Goal: Transaction & Acquisition: Subscribe to service/newsletter

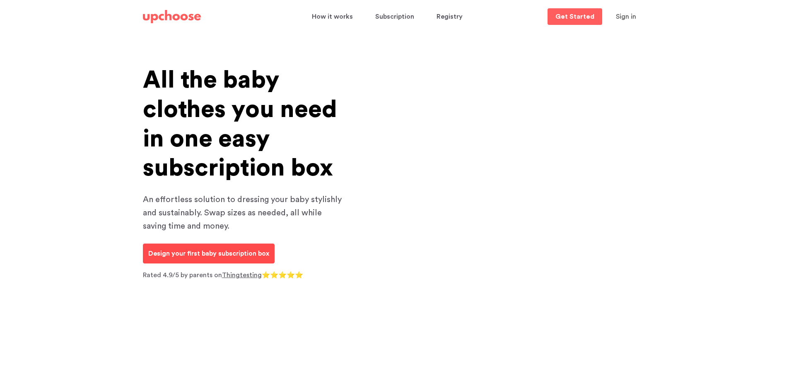
click at [235, 255] on p "Design your first baby subscription box" at bounding box center [208, 253] width 121 height 10
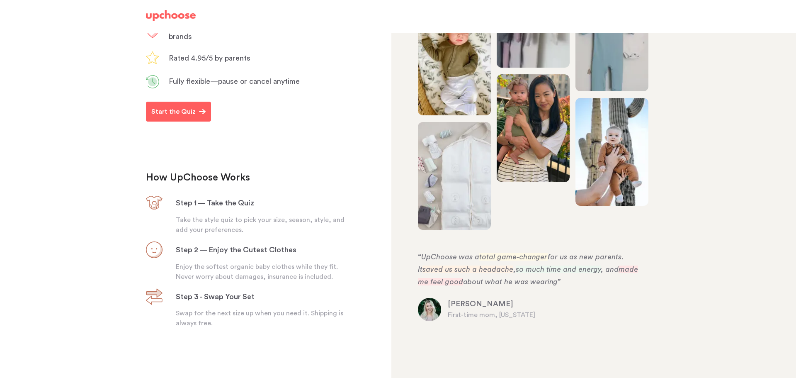
scroll to position [195, 0]
click at [182, 111] on p "Start the Quiz" at bounding box center [173, 112] width 44 height 10
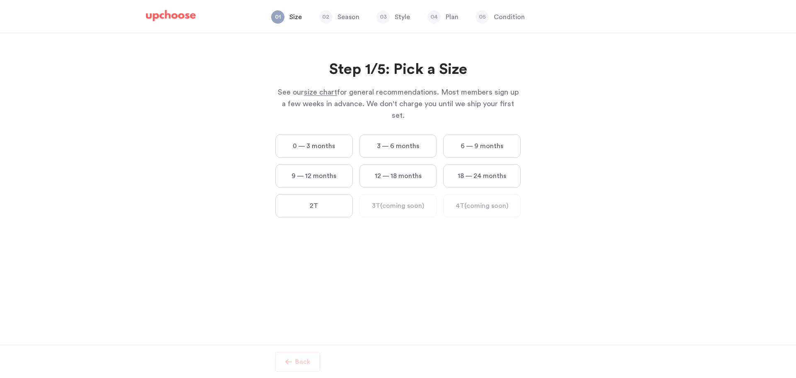
click at [342, 134] on label "0 — 3 months" at bounding box center [313, 145] width 77 height 23
click at [0, 0] on months "0 — 3 months" at bounding box center [0, 0] width 0 height 0
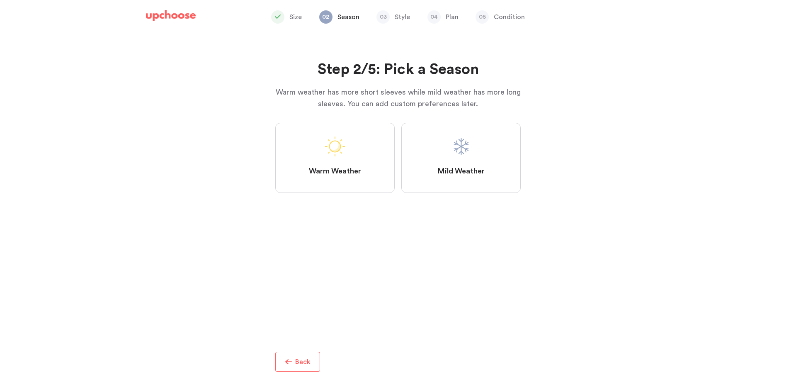
click at [469, 150] on span at bounding box center [461, 146] width 20 height 20
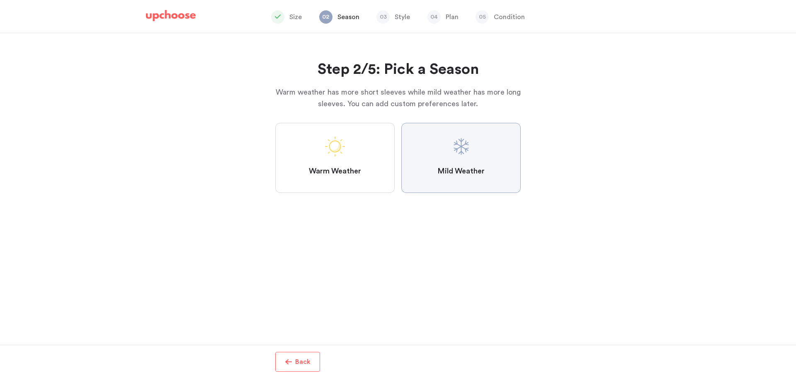
click at [0, 0] on Weather "Mild Weather" at bounding box center [0, 0] width 0 height 0
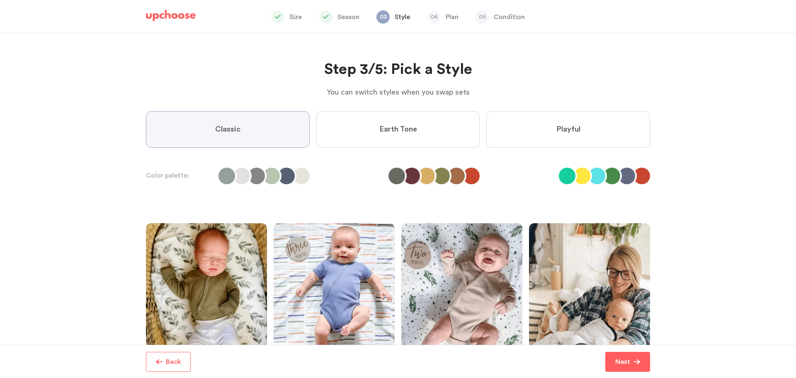
click at [439, 140] on label "Earth Tone" at bounding box center [398, 129] width 164 height 36
click at [0, 0] on Tone "Earth Tone" at bounding box center [0, 0] width 0 height 0
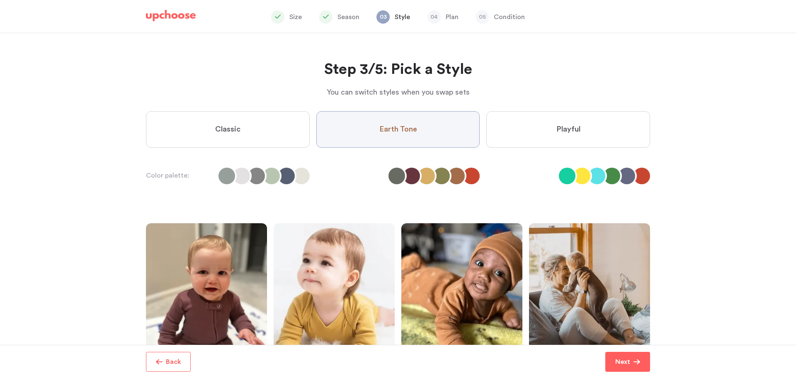
click at [561, 140] on label "Playful" at bounding box center [568, 129] width 164 height 36
click at [0, 0] on input "Playful" at bounding box center [0, 0] width 0 height 0
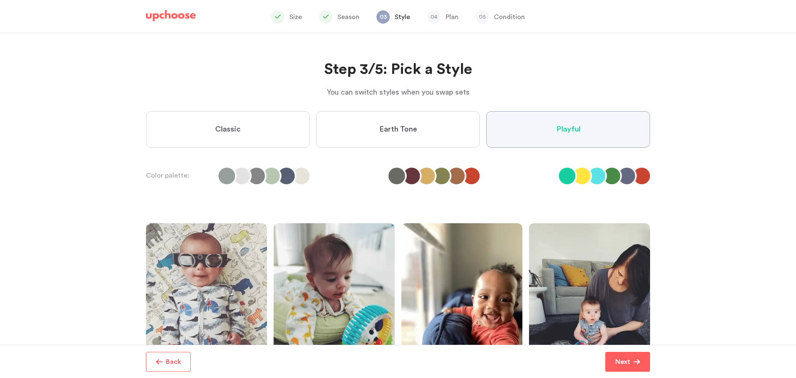
click at [377, 130] on label "Earth Tone" at bounding box center [398, 129] width 164 height 36
click at [0, 0] on Tone "Earth Tone" at bounding box center [0, 0] width 0 height 0
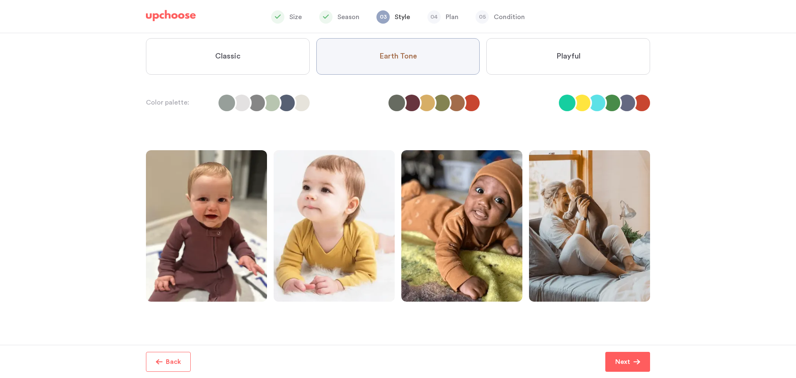
scroll to position [83, 0]
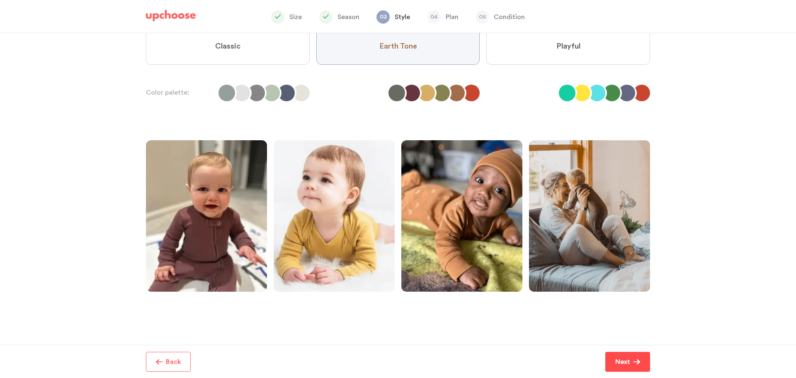
click at [618, 360] on p "Next" at bounding box center [622, 361] width 15 height 10
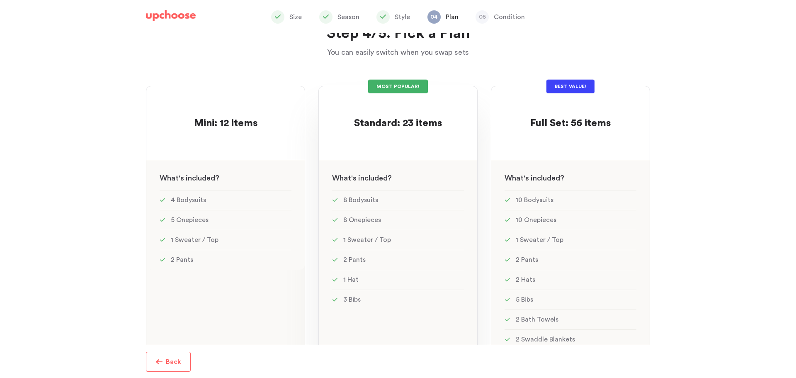
scroll to position [34, 0]
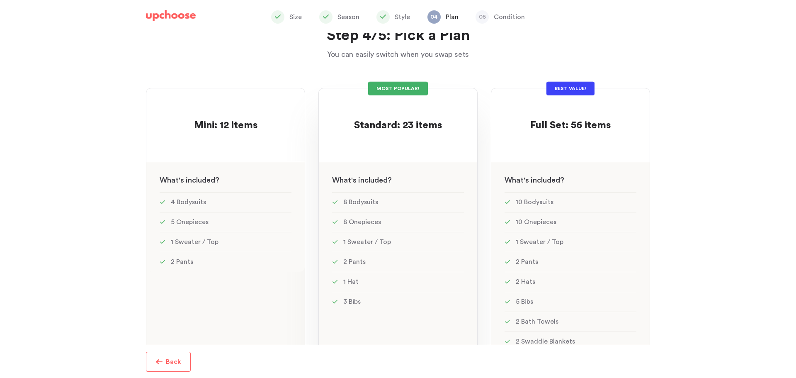
click at [447, 239] on li "1 Sweater / Top" at bounding box center [398, 242] width 132 height 20
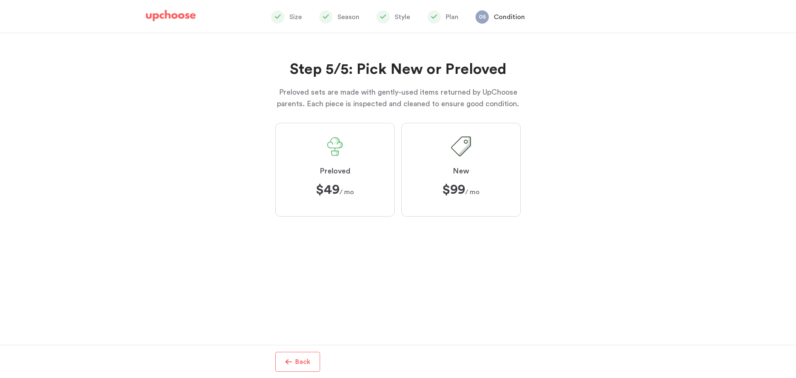
click at [301, 355] on button "Back" at bounding box center [297, 361] width 45 height 20
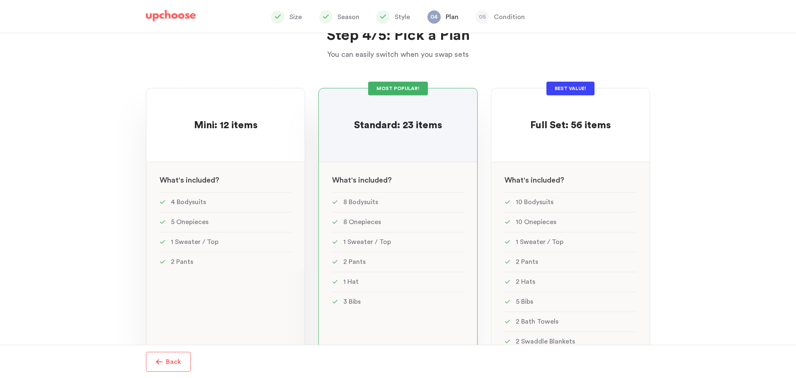
click at [291, 307] on div "Mini: 12 items Mini: 12 items See w W hat's included ? 4 Bodysuits 5 Onepieces …" at bounding box center [225, 264] width 159 height 352
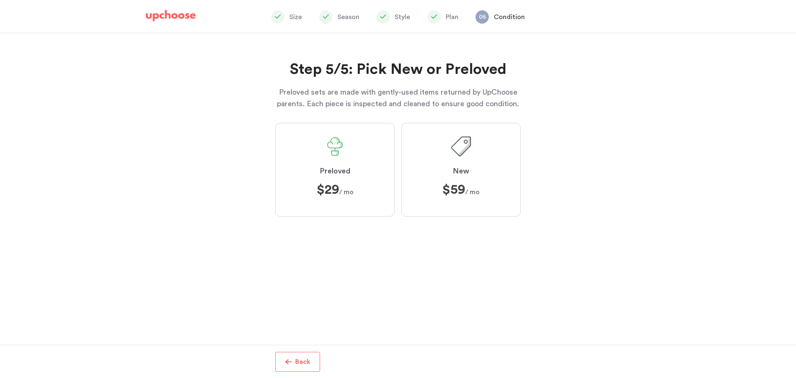
click at [298, 356] on p "Back" at bounding box center [302, 361] width 15 height 10
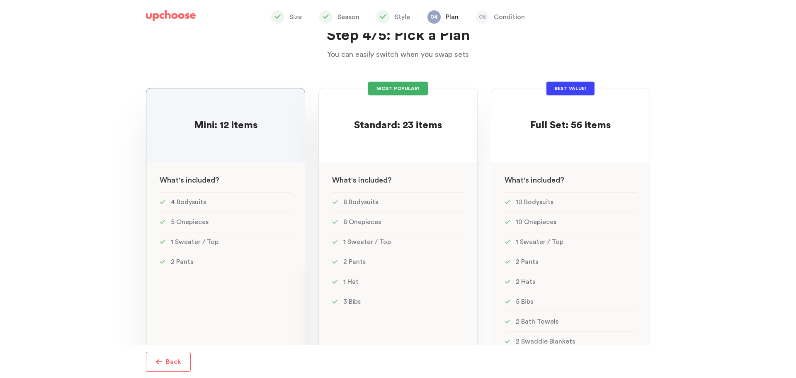
click at [395, 269] on li "2 Pants" at bounding box center [398, 262] width 132 height 20
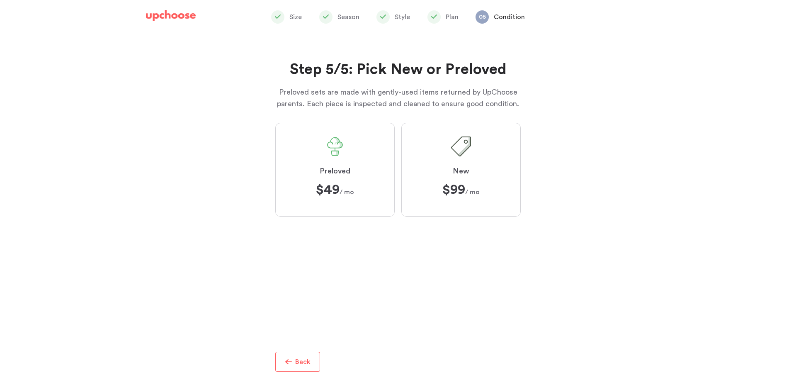
drag, startPoint x: 478, startPoint y: 184, endPoint x: 476, endPoint y: 188, distance: 4.5
click at [478, 185] on span "$99 ﻿ $99 / mo" at bounding box center [460, 189] width 37 height 13
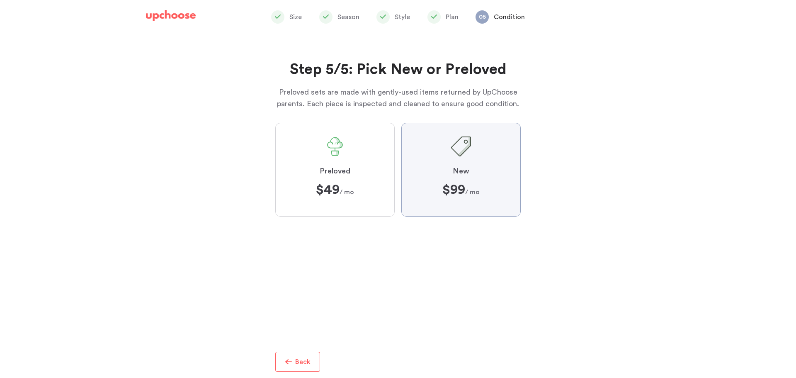
click at [0, 0] on input "New $99 ﻿ $99 / mo" at bounding box center [0, 0] width 0 height 0
